Goal: Task Accomplishment & Management: Manage account settings

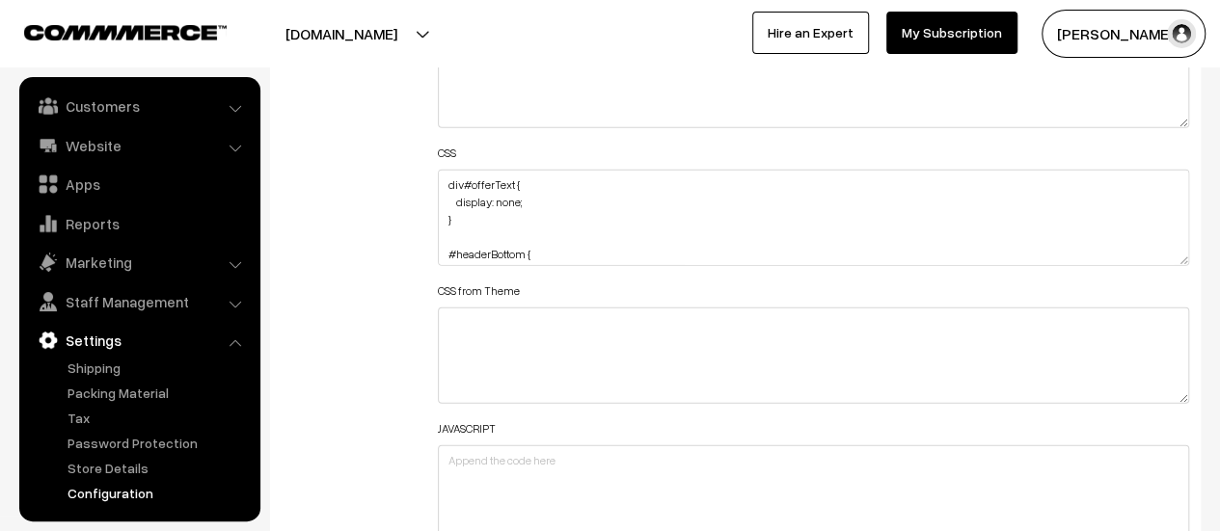
scroll to position [193, 0]
click at [89, 144] on link "Website" at bounding box center [139, 145] width 230 height 35
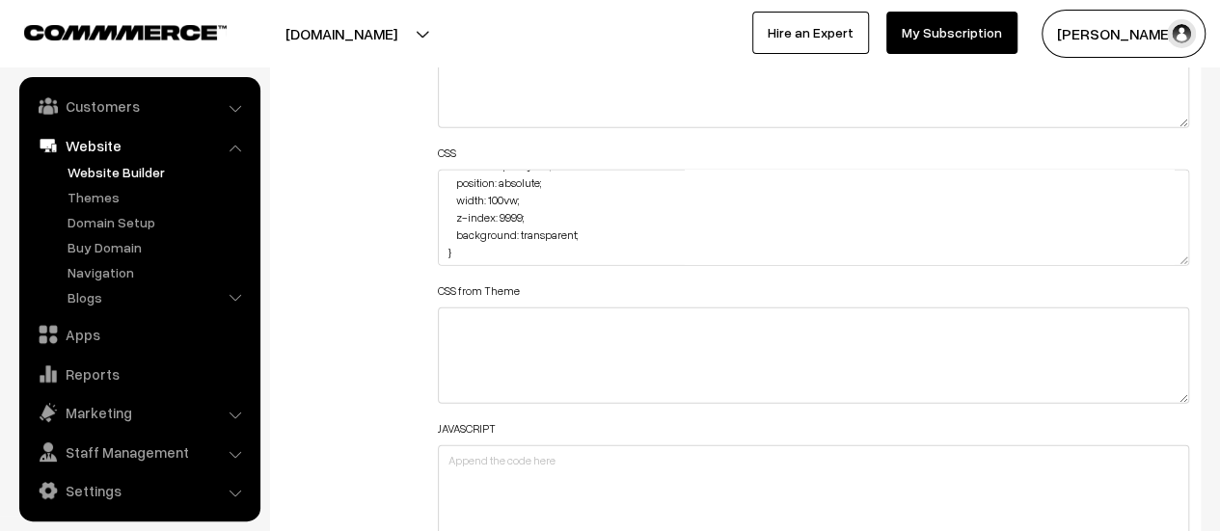
click at [83, 171] on link "Website Builder" at bounding box center [158, 172] width 191 height 20
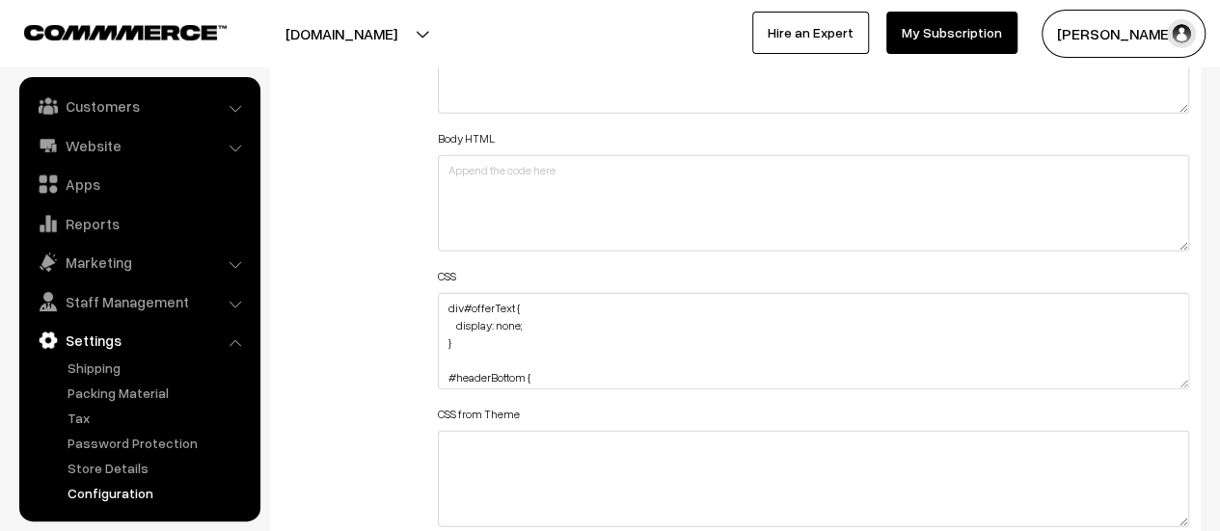
scroll to position [2315, 0]
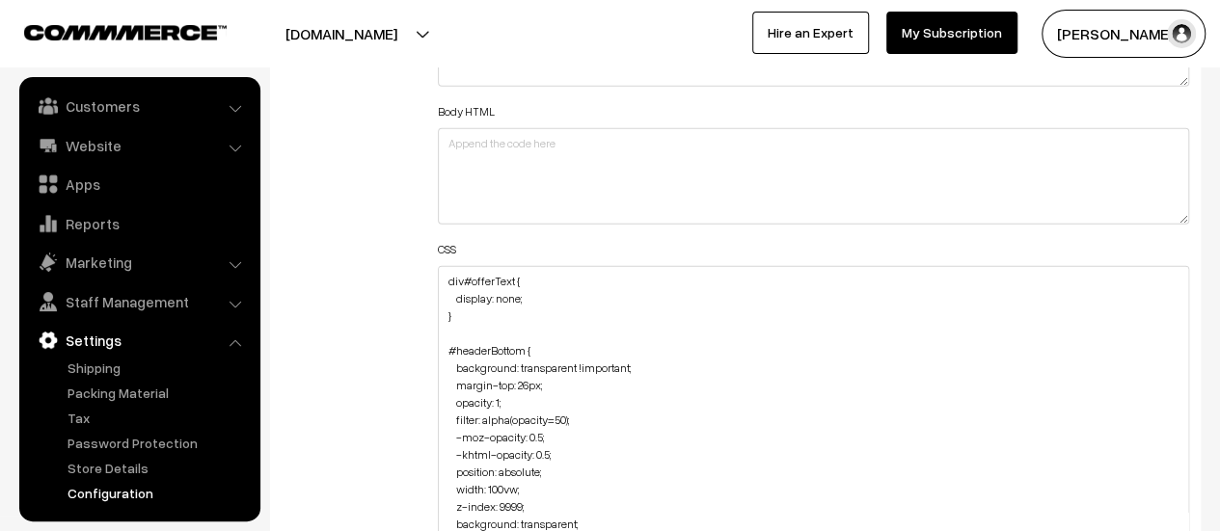
drag, startPoint x: 1181, startPoint y: 354, endPoint x: 1153, endPoint y: 577, distance: 224.6
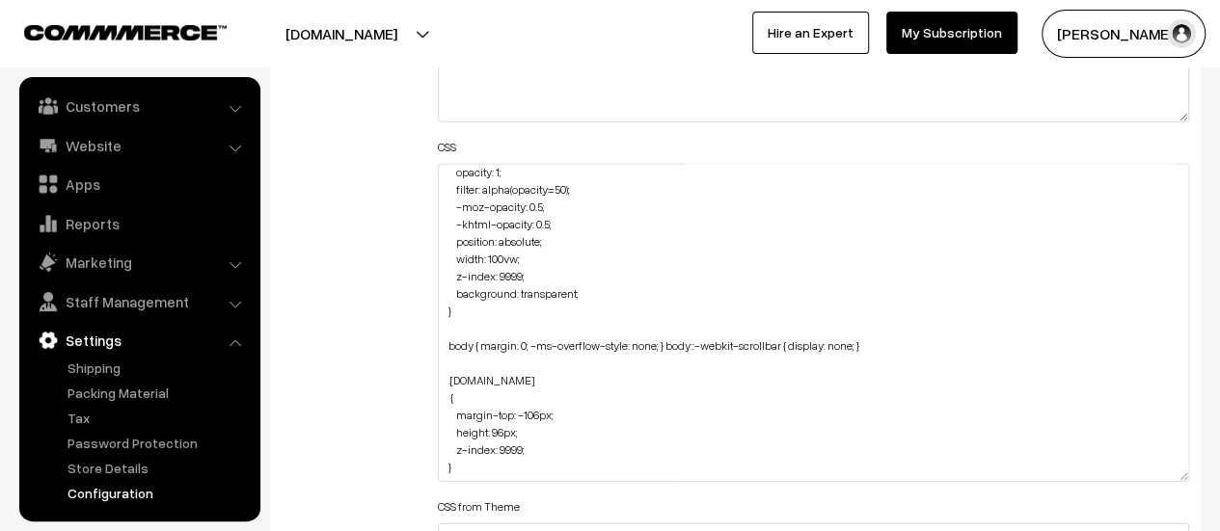
scroll to position [2508, 0]
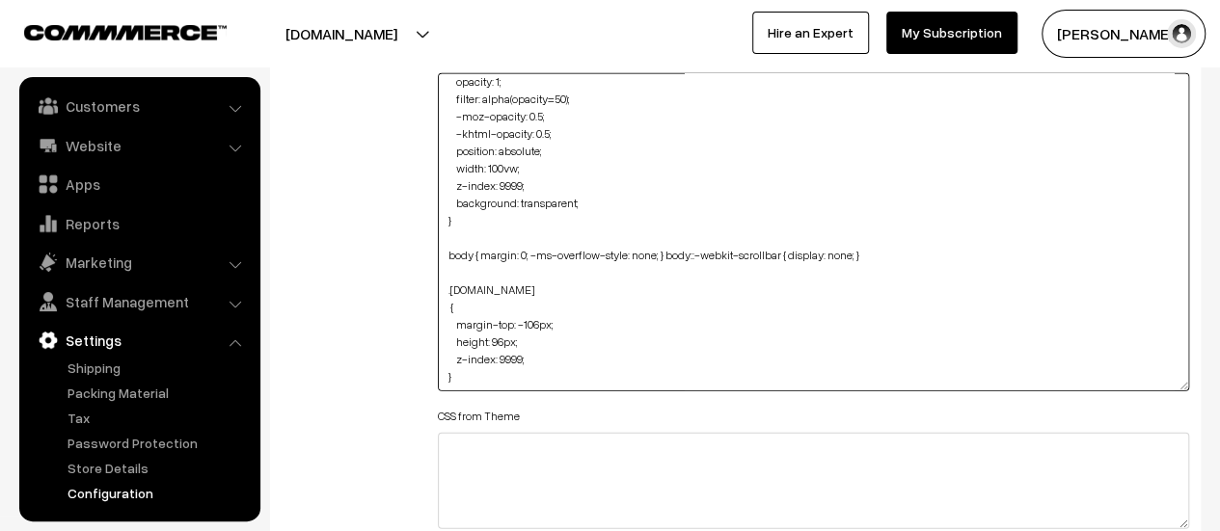
click at [537, 354] on textarea "div#offerText { display: none; } #headerBottom { background: transparent !impor…" at bounding box center [813, 232] width 751 height 318
click at [542, 369] on textarea "div#offerText { display: none; } #headerBottom { background: transparent !impor…" at bounding box center [813, 232] width 751 height 318
paste textarea "element.style { background-color: rgb(255, 255, 255); /* display: flex ; */ /* …"
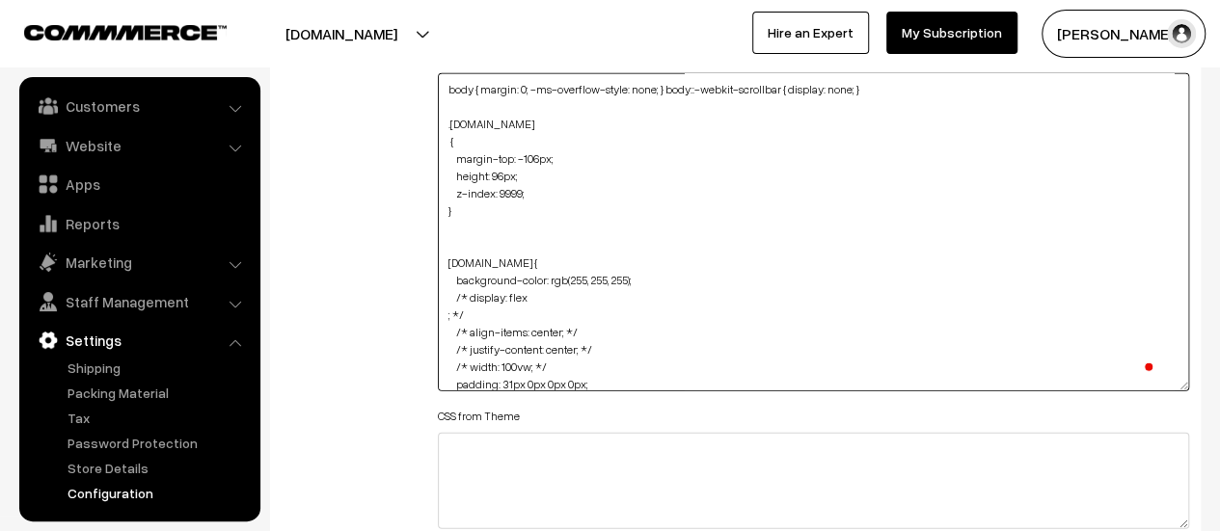
scroll to position [294, 0]
drag, startPoint x: 575, startPoint y: 366, endPoint x: 444, endPoint y: 263, distance: 166.3
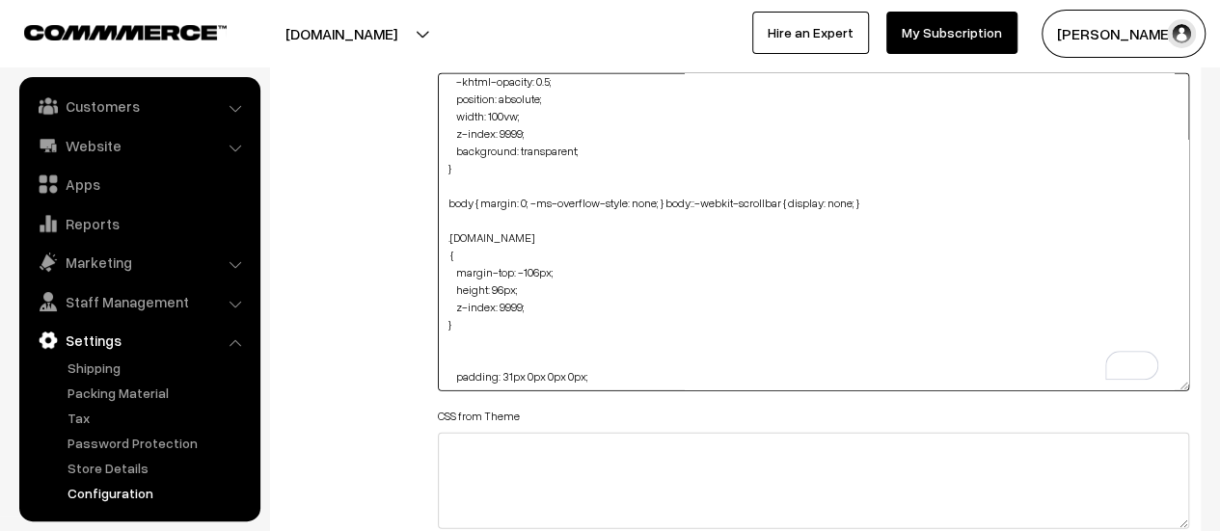
scroll to position [180, 0]
drag, startPoint x: 603, startPoint y: 374, endPoint x: 457, endPoint y: 379, distance: 145.7
click at [457, 379] on textarea "div#offerText { display: none; } #headerBottom { background: transparent !impor…" at bounding box center [813, 232] width 751 height 318
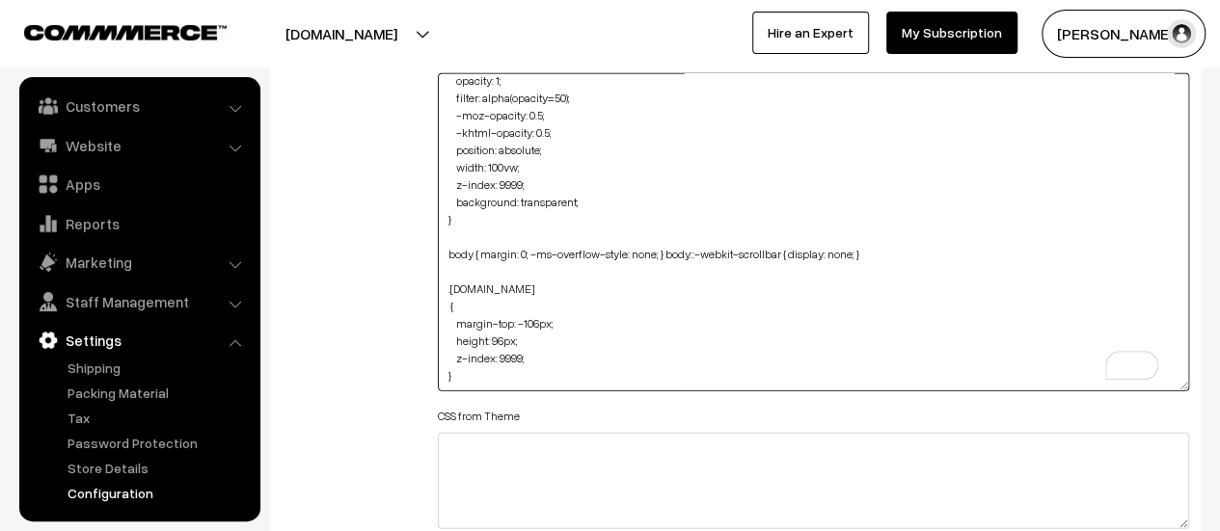
click at [549, 296] on textarea "div#offerText { display: none; } #headerBottom { background: transparent !impor…" at bounding box center [813, 232] width 751 height 318
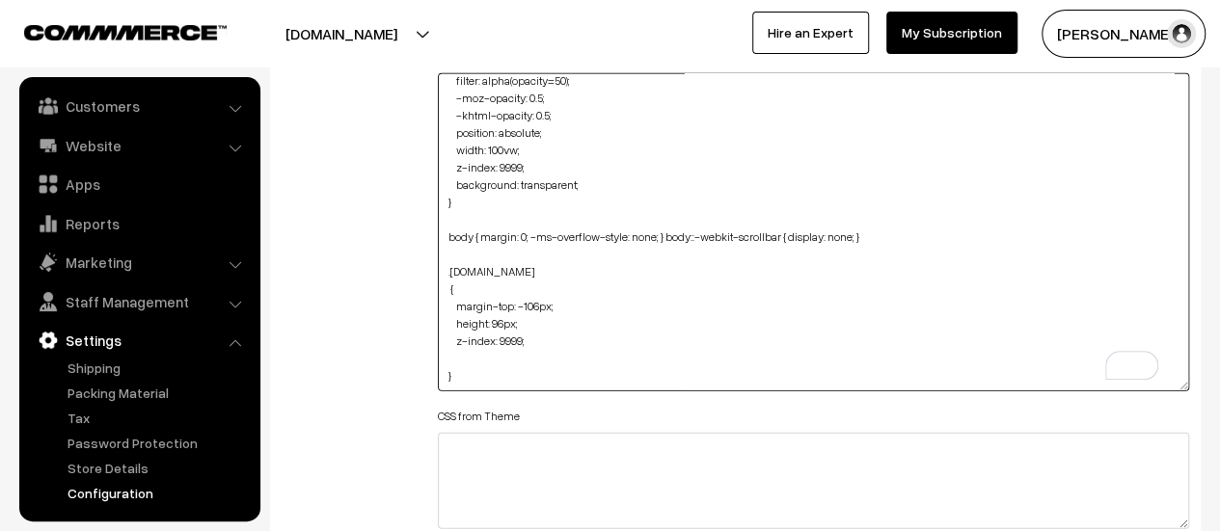
scroll to position [198, 0]
paste textarea "padding: 31px 0px 0px 0px;"
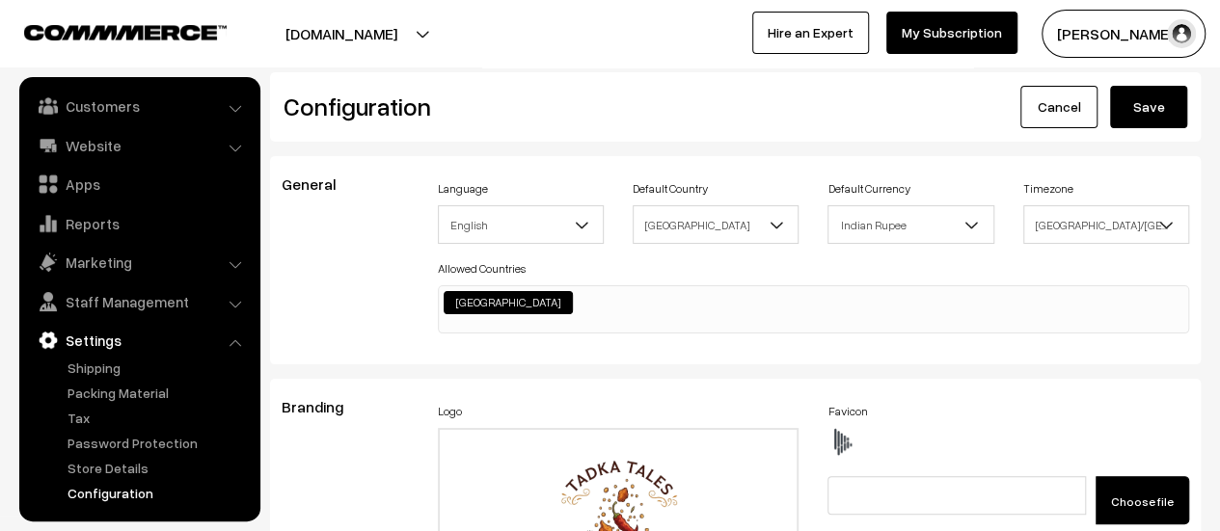
type textarea "div#offerText { display: none; } #headerBottom { background: transparent !impor…"
click at [1134, 117] on button "Save" at bounding box center [1148, 107] width 77 height 42
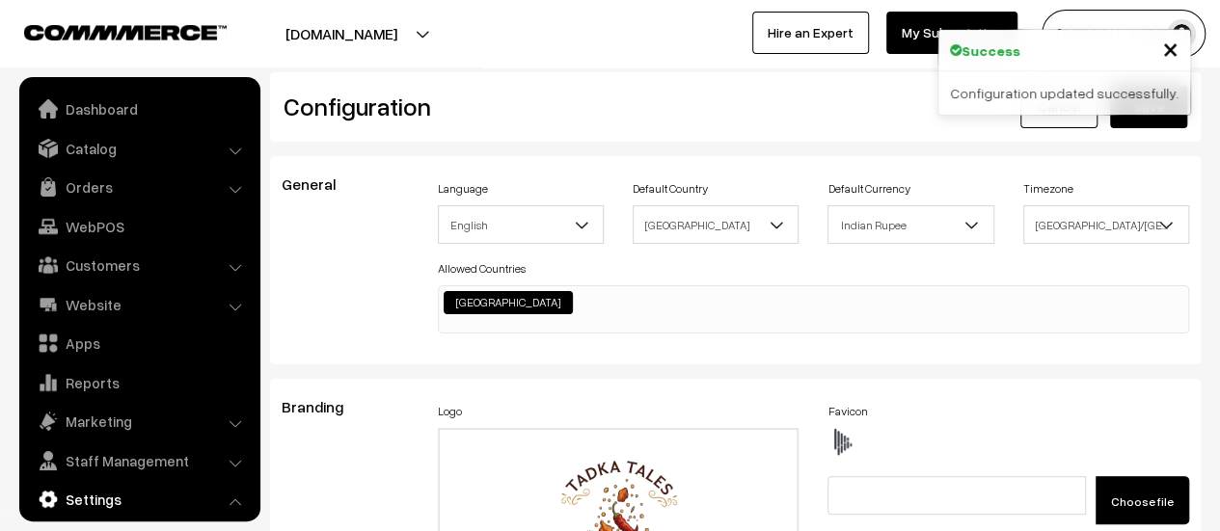
scroll to position [1552, 0]
